Goal: Find specific page/section: Find specific page/section

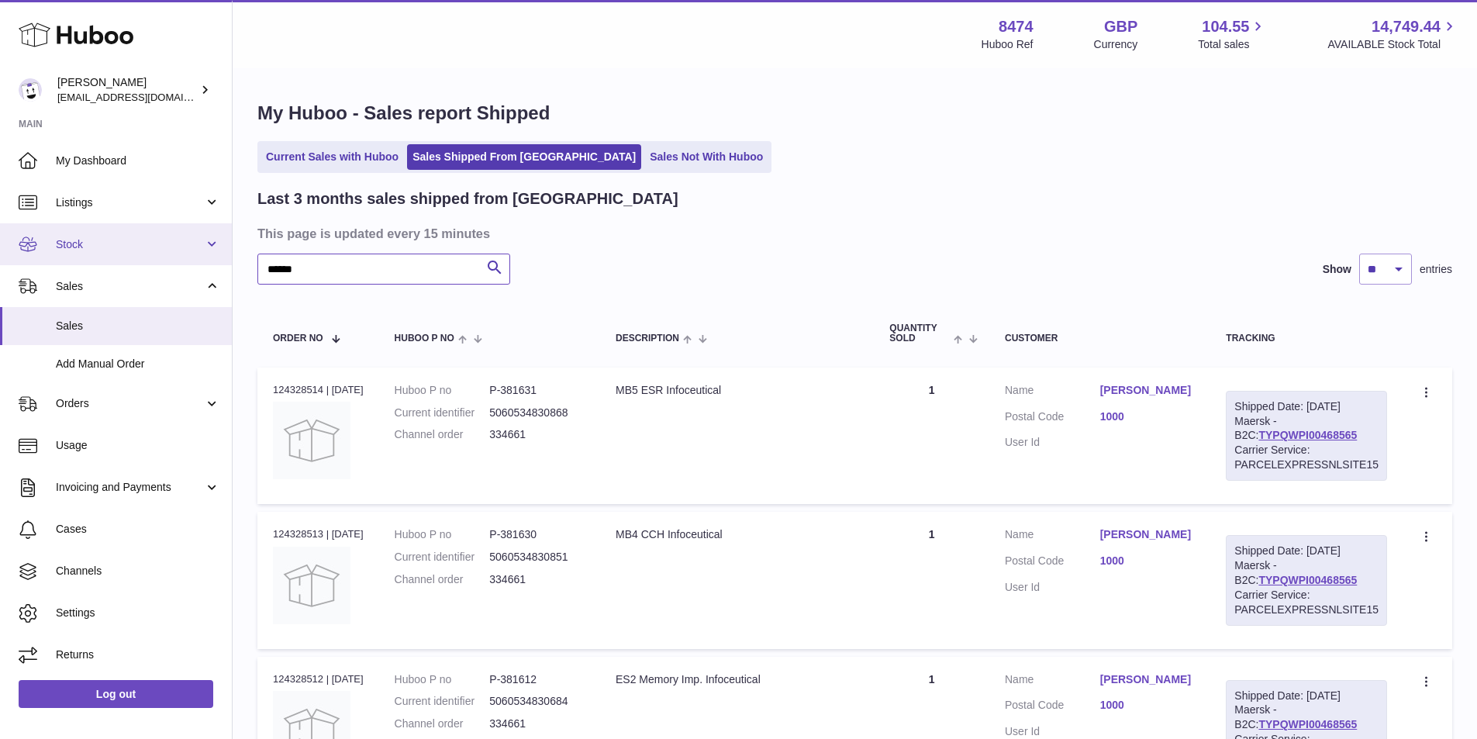
drag, startPoint x: 328, startPoint y: 260, endPoint x: 133, endPoint y: 242, distance: 196.2
click at [133, 242] on div "Huboo Paul Skinner orders@neshealth.com Main My Dashboard Listings Not with Hub…" at bounding box center [738, 606] width 1477 height 1212
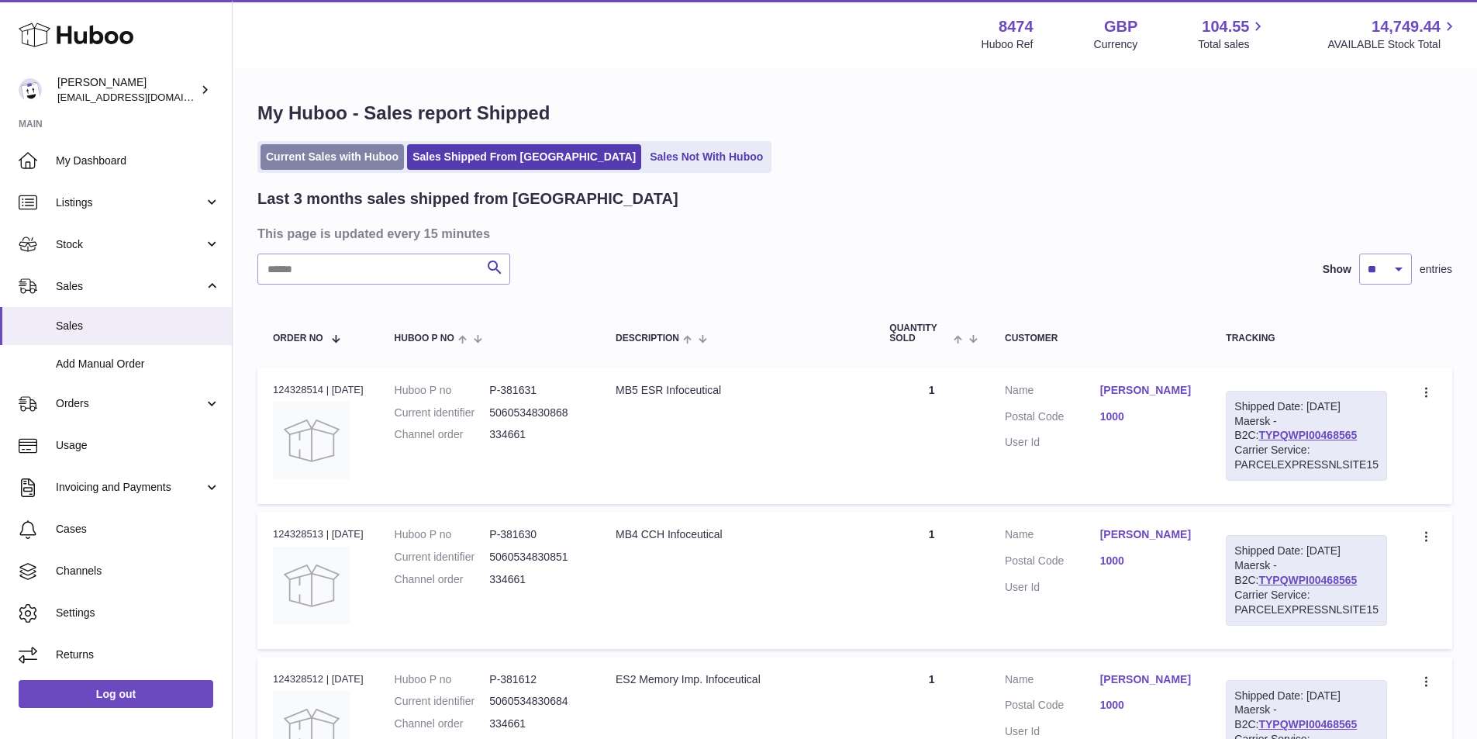
click at [316, 147] on link "Current Sales with Huboo" at bounding box center [331, 157] width 143 height 26
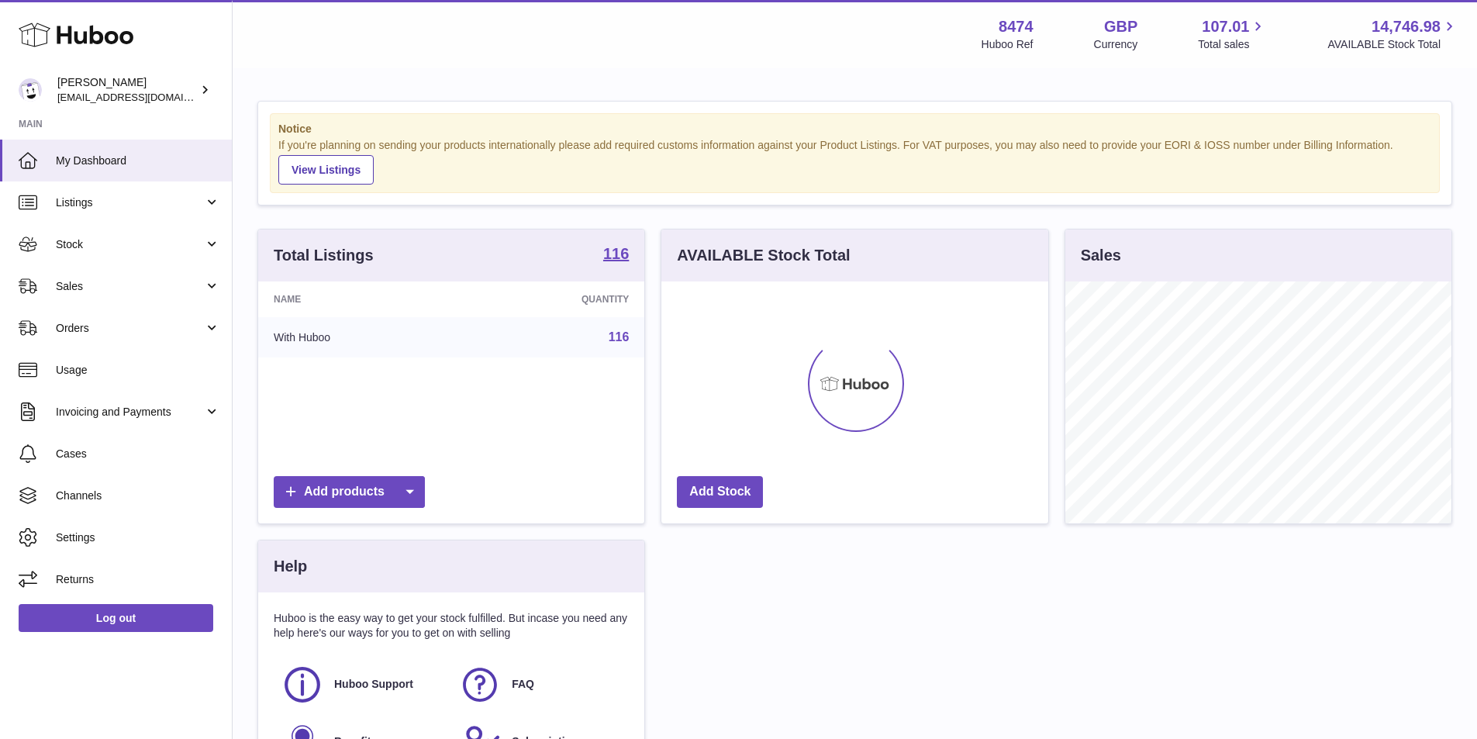
scroll to position [242, 387]
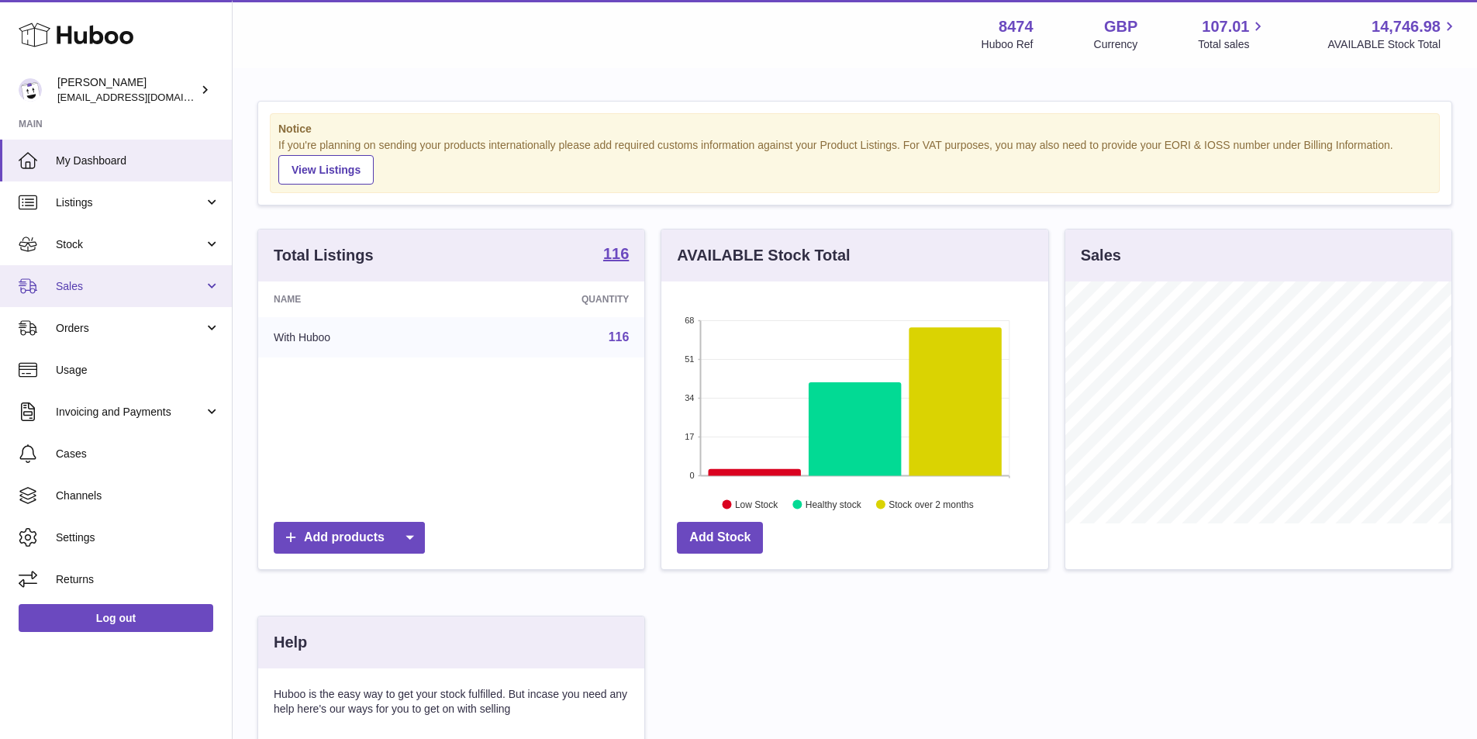
click at [89, 291] on span "Sales" at bounding box center [130, 286] width 148 height 15
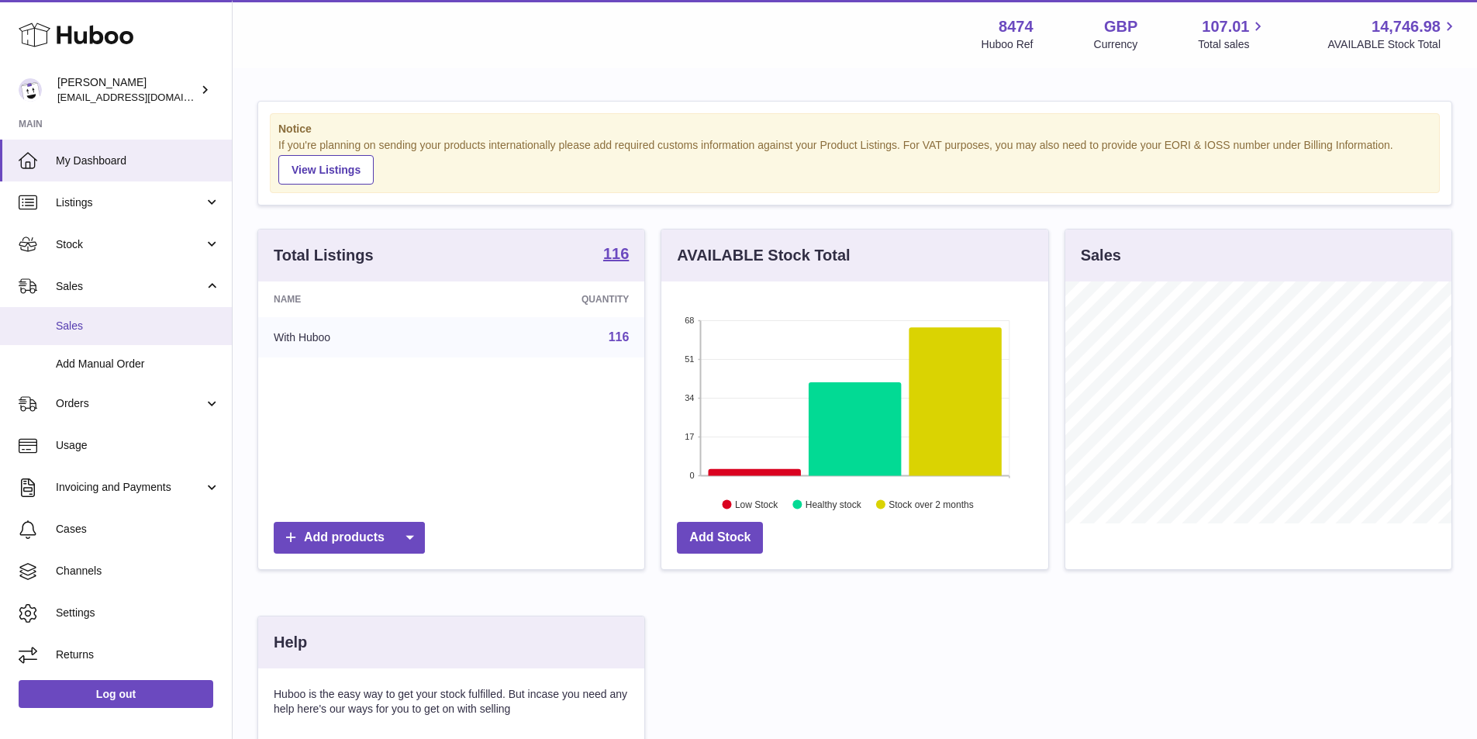
click at [90, 319] on span "Sales" at bounding box center [138, 326] width 164 height 15
